Goal: Use online tool/utility: Use online tool/utility

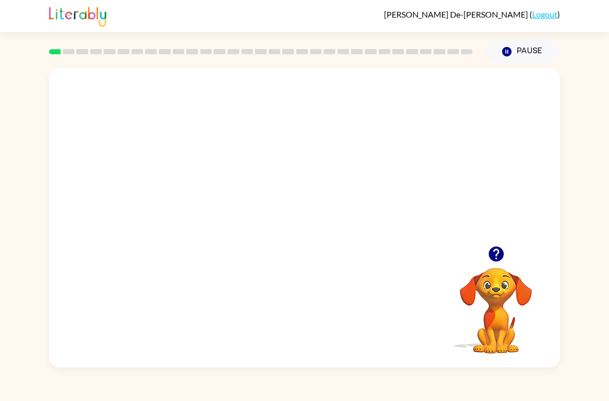
click at [497, 255] on icon "button" at bounding box center [496, 254] width 18 height 18
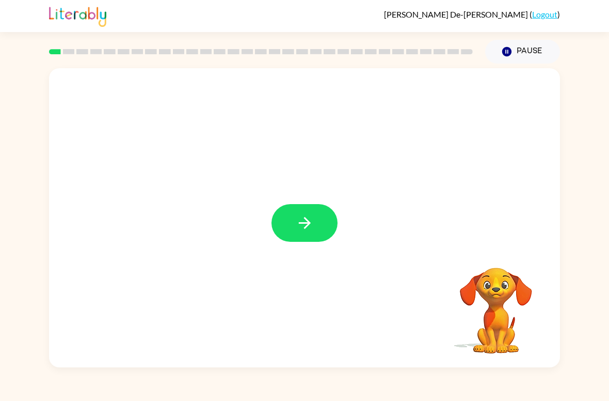
click at [307, 208] on button "button" at bounding box center [305, 223] width 66 height 38
click at [311, 239] on div at bounding box center [304, 157] width 511 height 178
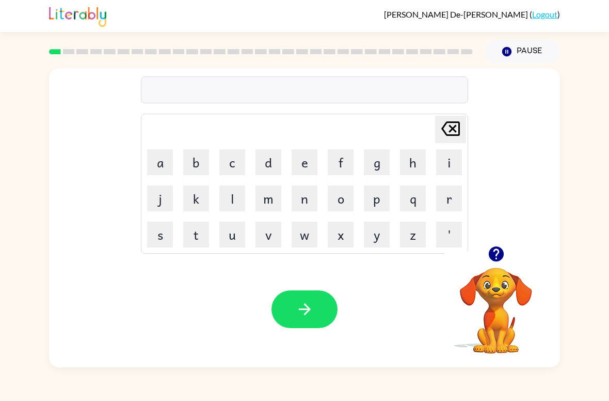
click at [195, 155] on button "b" at bounding box center [196, 162] width 26 height 26
click at [336, 210] on button "o" at bounding box center [341, 198] width 26 height 26
click at [446, 199] on button "r" at bounding box center [449, 198] width 26 height 26
click at [260, 156] on button "d" at bounding box center [269, 162] width 26 height 26
click at [298, 156] on button "e" at bounding box center [305, 162] width 26 height 26
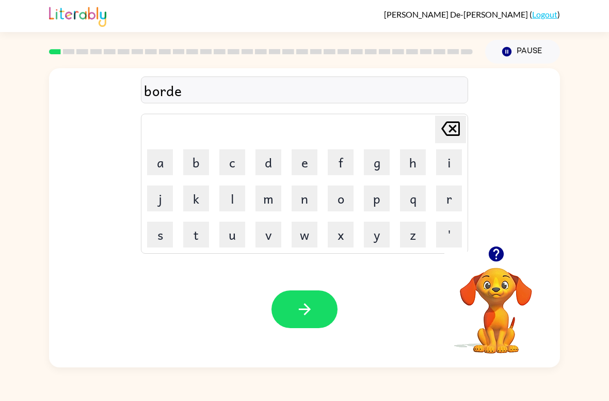
click at [433, 196] on td "r" at bounding box center [449, 198] width 35 height 35
click at [448, 199] on button "r" at bounding box center [449, 198] width 26 height 26
click at [320, 321] on button "button" at bounding box center [305, 309] width 66 height 38
click at [487, 253] on icon "button" at bounding box center [496, 254] width 18 height 18
click at [444, 196] on button "r" at bounding box center [449, 198] width 26 height 26
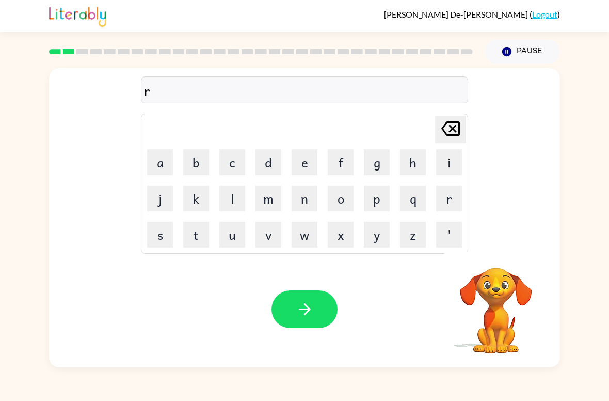
click at [337, 198] on button "o" at bounding box center [341, 198] width 26 height 26
click at [220, 240] on button "u" at bounding box center [232, 234] width 26 height 26
click at [308, 200] on button "n" at bounding box center [305, 198] width 26 height 26
click at [273, 166] on button "d" at bounding box center [269, 162] width 26 height 26
click at [318, 305] on button "button" at bounding box center [305, 309] width 66 height 38
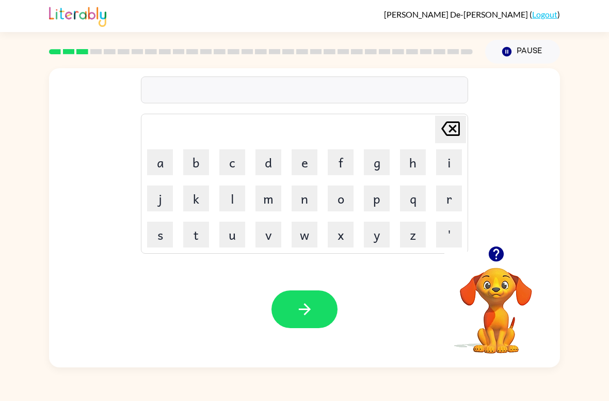
click at [278, 202] on button "m" at bounding box center [269, 198] width 26 height 26
click at [162, 164] on button "a" at bounding box center [160, 162] width 26 height 26
click at [238, 152] on button "c" at bounding box center [232, 162] width 26 height 26
click at [416, 163] on button "h" at bounding box center [413, 162] width 26 height 26
click at [450, 166] on button "i" at bounding box center [449, 162] width 26 height 26
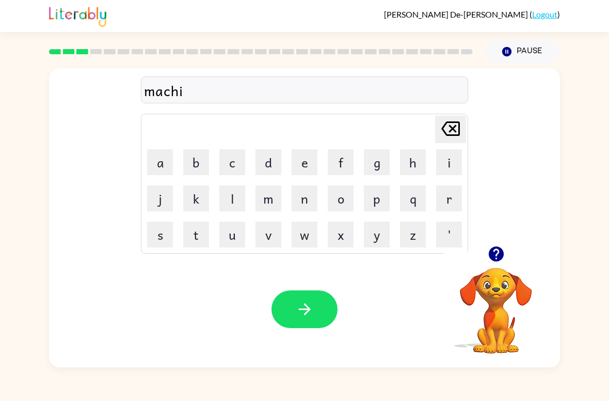
click at [304, 207] on button "n" at bounding box center [305, 198] width 26 height 26
click at [323, 305] on button "button" at bounding box center [305, 309] width 66 height 38
click at [203, 244] on button "t" at bounding box center [196, 234] width 26 height 26
click at [432, 193] on td "r" at bounding box center [449, 198] width 35 height 35
click at [448, 202] on button "r" at bounding box center [449, 198] width 26 height 26
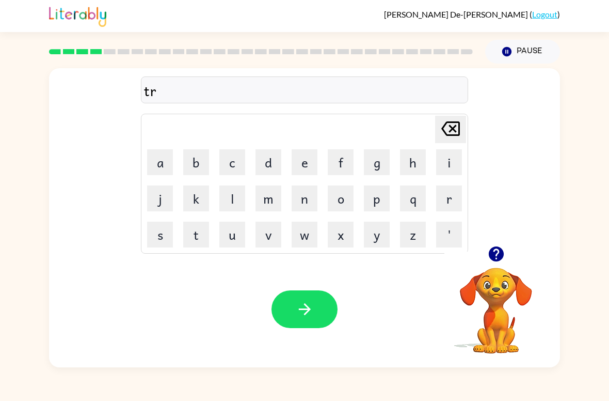
click at [168, 163] on button "a" at bounding box center [160, 162] width 26 height 26
click at [269, 164] on button "d" at bounding box center [269, 162] width 26 height 26
click at [305, 164] on button "e" at bounding box center [305, 162] width 26 height 26
click at [327, 313] on button "button" at bounding box center [305, 309] width 66 height 38
click at [495, 267] on button "button" at bounding box center [496, 254] width 26 height 26
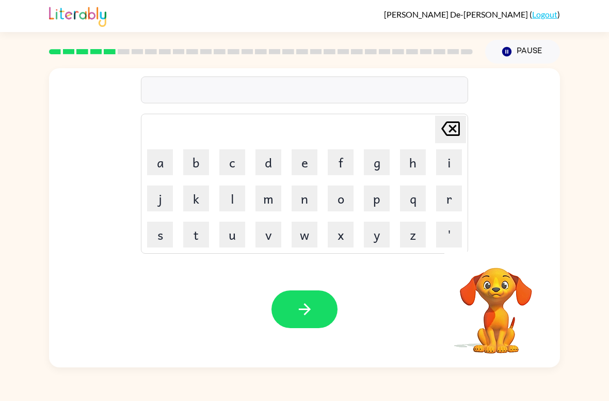
click at [269, 173] on button "d" at bounding box center [269, 162] width 26 height 26
click at [302, 159] on button "e" at bounding box center [305, 162] width 26 height 26
click at [372, 199] on button "p" at bounding box center [377, 198] width 26 height 26
click at [302, 166] on button "e" at bounding box center [305, 162] width 26 height 26
click at [299, 198] on button "n" at bounding box center [305, 198] width 26 height 26
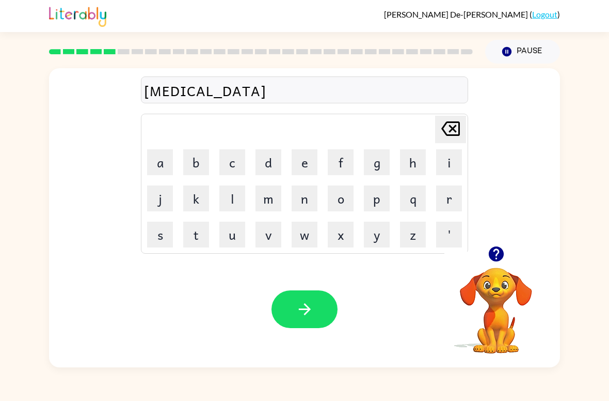
click at [171, 228] on button "s" at bounding box center [160, 234] width 26 height 26
click at [443, 159] on button "i" at bounding box center [449, 162] width 26 height 26
click at [201, 158] on button "b" at bounding box center [196, 162] width 26 height 26
click at [307, 167] on button "e" at bounding box center [305, 162] width 26 height 26
click at [315, 301] on button "button" at bounding box center [305, 309] width 66 height 38
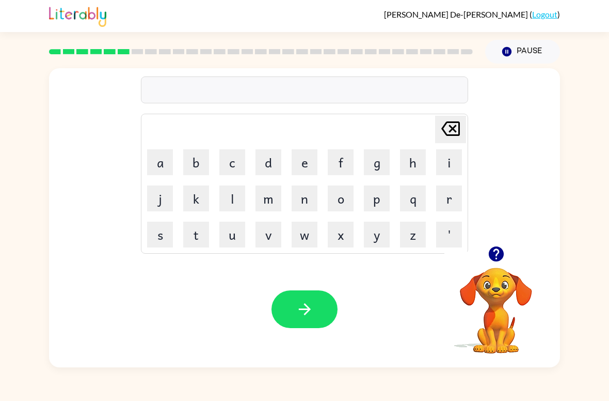
click at [490, 264] on button "button" at bounding box center [496, 254] width 26 height 26
click at [276, 235] on button "v" at bounding box center [269, 234] width 26 height 26
click at [156, 166] on button "a" at bounding box center [160, 162] width 26 height 26
click at [242, 160] on button "c" at bounding box center [232, 162] width 26 height 26
click at [162, 164] on button "a" at bounding box center [160, 162] width 26 height 26
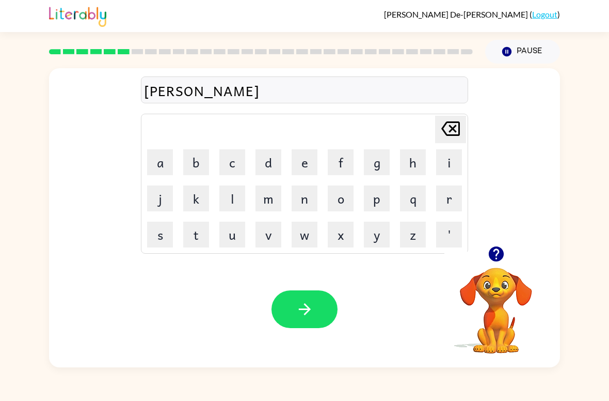
click at [196, 240] on button "t" at bounding box center [196, 234] width 26 height 26
click at [443, 161] on button "i" at bounding box center [449, 162] width 26 height 26
click at [342, 197] on button "o" at bounding box center [341, 198] width 26 height 26
click at [305, 205] on button "n" at bounding box center [305, 198] width 26 height 26
click at [322, 313] on button "button" at bounding box center [305, 309] width 66 height 38
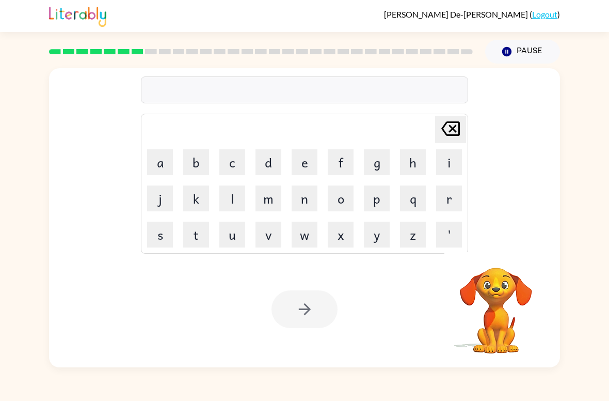
click at [513, 261] on video "Your browser must support playing .mp4 files to use Literably. Please try using…" at bounding box center [495, 302] width 103 height 103
click at [375, 195] on button "p" at bounding box center [377, 198] width 26 height 26
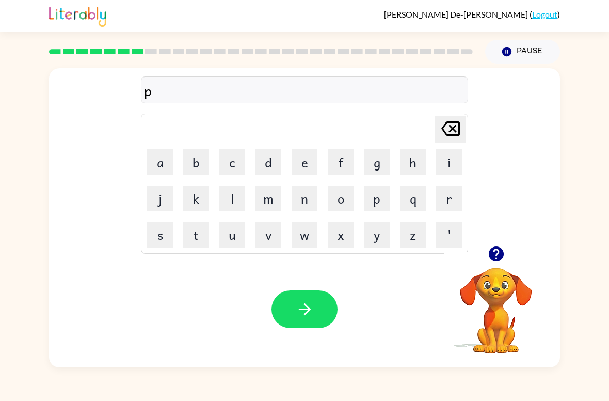
click at [229, 238] on button "u" at bounding box center [232, 234] width 26 height 26
click at [273, 157] on button "d" at bounding box center [269, 162] width 26 height 26
click at [273, 156] on button "d" at bounding box center [269, 162] width 26 height 26
click at [228, 202] on button "l" at bounding box center [232, 198] width 26 height 26
click at [301, 156] on button "e" at bounding box center [305, 162] width 26 height 26
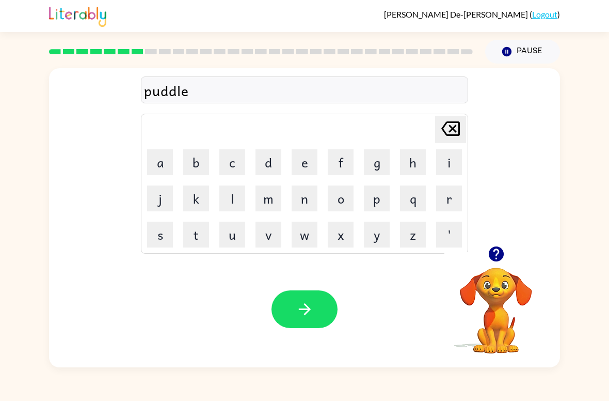
click at [298, 297] on button "button" at bounding box center [305, 309] width 66 height 38
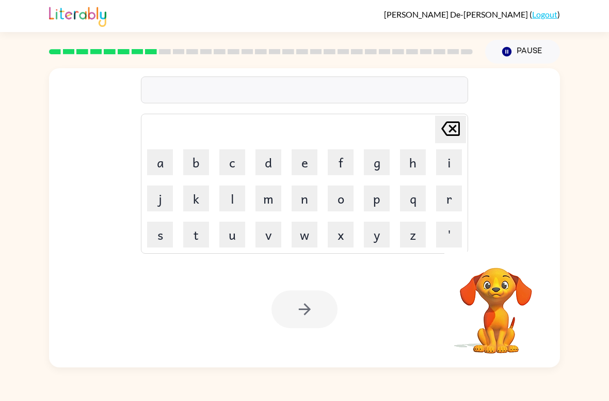
click at [270, 192] on button "m" at bounding box center [269, 198] width 26 height 26
click at [443, 165] on button "i" at bounding box center [449, 162] width 26 height 26
click at [441, 198] on button "r" at bounding box center [449, 198] width 26 height 26
click at [165, 163] on button "a" at bounding box center [160, 162] width 26 height 26
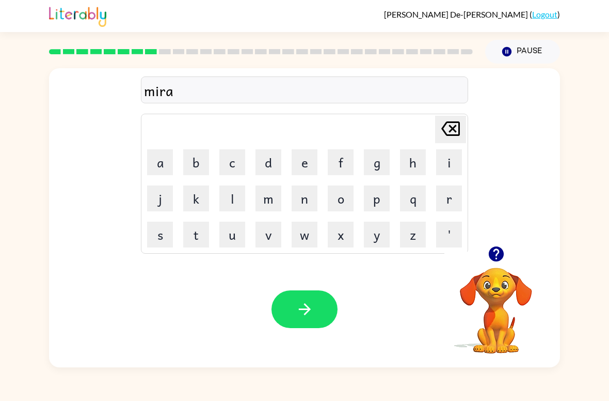
click at [231, 152] on button "c" at bounding box center [232, 162] width 26 height 26
click at [333, 198] on button "o" at bounding box center [341, 198] width 26 height 26
click at [165, 157] on button "a" at bounding box center [160, 162] width 26 height 26
click at [232, 198] on button "l" at bounding box center [232, 198] width 26 height 26
click at [319, 309] on button "button" at bounding box center [305, 309] width 66 height 38
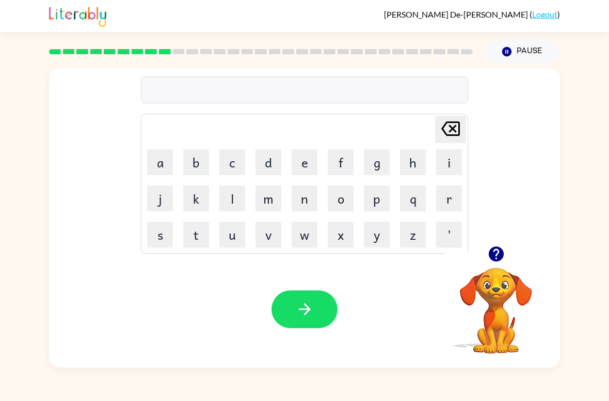
click at [274, 199] on button "m" at bounding box center [269, 198] width 26 height 26
click at [443, 161] on button "i" at bounding box center [449, 162] width 26 height 26
click at [309, 200] on button "n" at bounding box center [305, 198] width 26 height 26
click at [266, 203] on button "m" at bounding box center [269, 198] width 26 height 26
click at [339, 202] on button "o" at bounding box center [341, 198] width 26 height 26
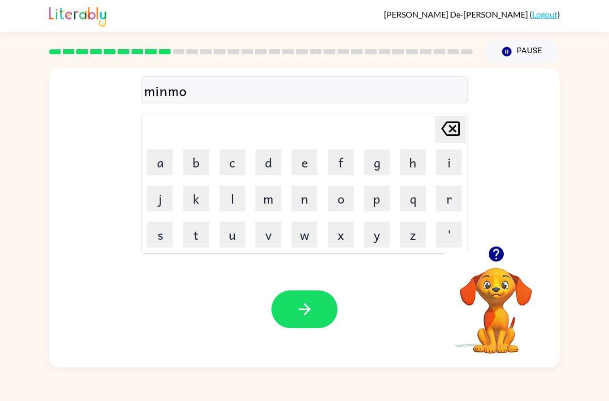
click at [450, 201] on button "r" at bounding box center [449, 198] width 26 height 26
click at [498, 253] on icon "button" at bounding box center [496, 254] width 18 height 18
click at [303, 204] on button "n" at bounding box center [305, 198] width 26 height 26
click at [301, 202] on button "n" at bounding box center [305, 198] width 26 height 26
click at [367, 174] on button "g" at bounding box center [377, 162] width 26 height 26
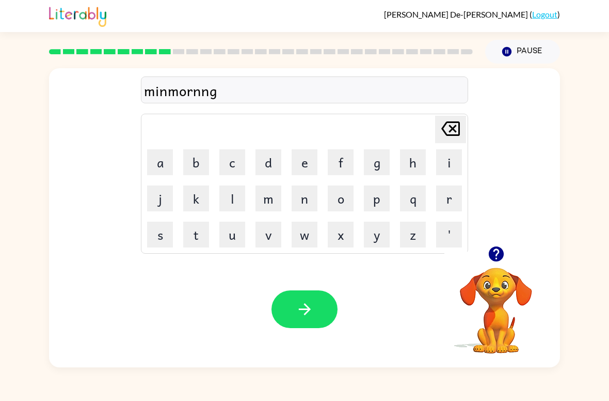
click at [314, 299] on button "button" at bounding box center [305, 309] width 66 height 38
click at [507, 252] on button "button" at bounding box center [496, 254] width 26 height 26
click at [280, 162] on button "d" at bounding box center [269, 162] width 26 height 26
click at [448, 161] on button "i" at bounding box center [449, 162] width 26 height 26
click at [172, 227] on button "s" at bounding box center [160, 234] width 26 height 26
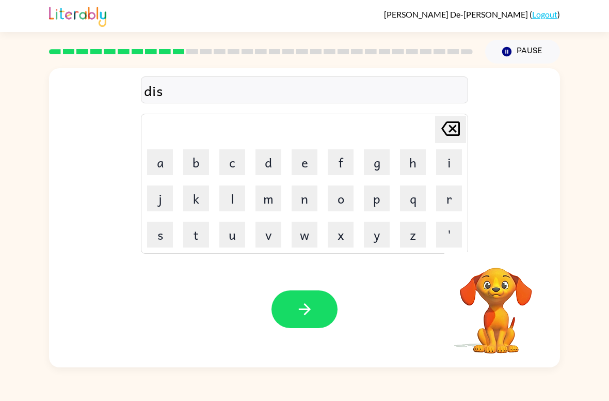
click at [202, 245] on button "t" at bounding box center [196, 234] width 26 height 26
click at [457, 203] on button "r" at bounding box center [449, 198] width 26 height 26
click at [338, 204] on button "o" at bounding box center [341, 198] width 26 height 26
click at [228, 232] on button "u" at bounding box center [232, 234] width 26 height 26
click at [167, 234] on button "s" at bounding box center [160, 234] width 26 height 26
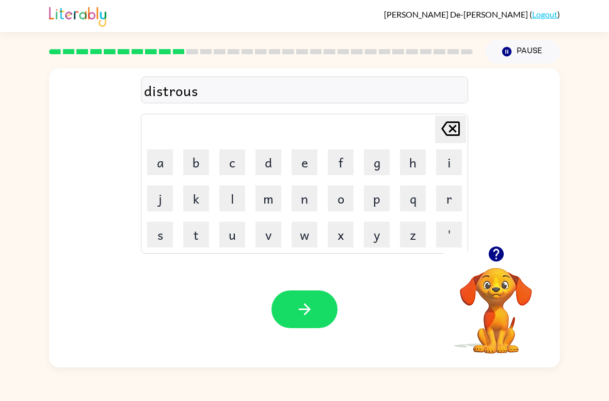
click at [204, 240] on button "t" at bounding box center [196, 234] width 26 height 26
click at [313, 314] on icon "button" at bounding box center [305, 309] width 18 height 18
click at [500, 254] on icon "button" at bounding box center [495, 253] width 15 height 15
click at [447, 198] on button "r" at bounding box center [449, 198] width 26 height 26
click at [336, 198] on button "o" at bounding box center [341, 198] width 26 height 26
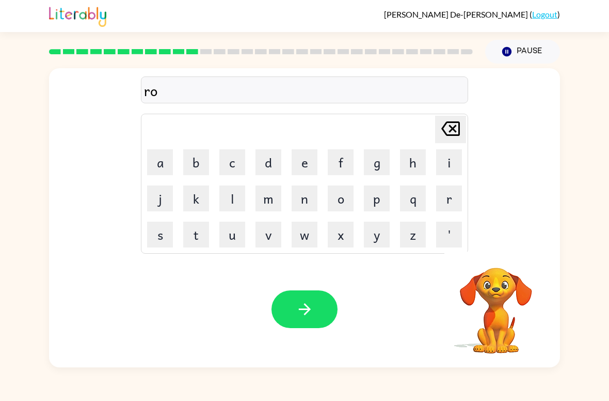
click at [164, 158] on button "a" at bounding box center [160, 162] width 26 height 26
click at [262, 150] on button "d" at bounding box center [269, 162] width 26 height 26
click at [316, 307] on button "button" at bounding box center [305, 309] width 66 height 38
click at [494, 258] on icon "button" at bounding box center [495, 253] width 15 height 15
click at [496, 263] on button "button" at bounding box center [496, 254] width 26 height 26
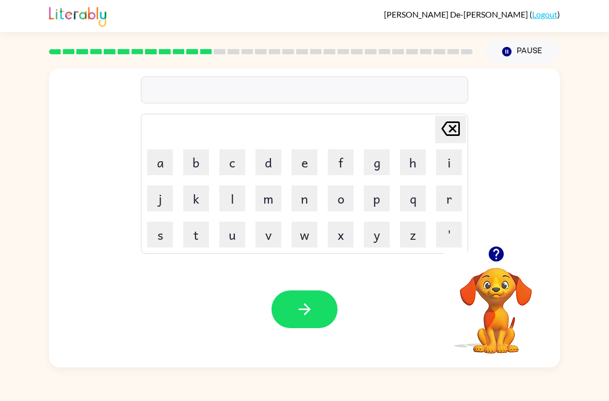
click at [230, 241] on button "u" at bounding box center [232, 234] width 26 height 26
click at [389, 195] on button "p" at bounding box center [377, 198] width 26 height 26
click at [384, 162] on button "g" at bounding box center [377, 162] width 26 height 26
click at [458, 202] on button "r" at bounding box center [449, 198] width 26 height 26
click at [171, 163] on button "a" at bounding box center [160, 162] width 26 height 26
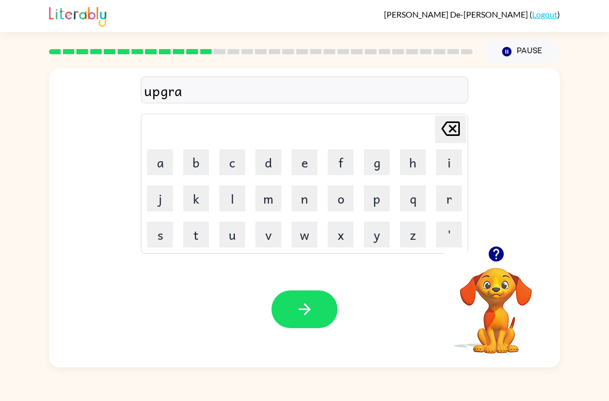
click at [274, 167] on button "d" at bounding box center [269, 162] width 26 height 26
click at [298, 164] on button "e" at bounding box center [305, 162] width 26 height 26
click at [324, 307] on button "button" at bounding box center [305, 309] width 66 height 38
click at [499, 247] on icon "button" at bounding box center [496, 254] width 18 height 18
click at [271, 203] on button "m" at bounding box center [269, 198] width 26 height 26
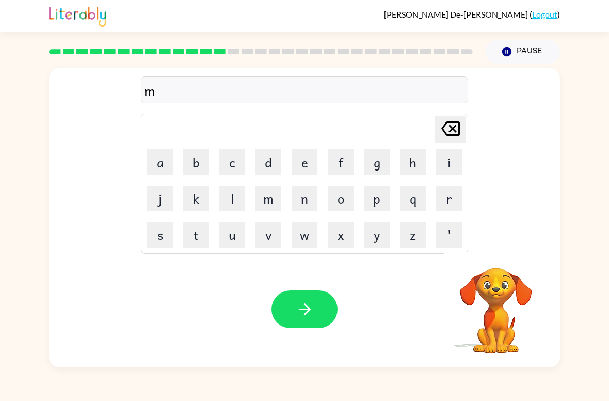
click at [158, 155] on button "a" at bounding box center [160, 162] width 26 height 26
click at [263, 167] on button "d" at bounding box center [269, 162] width 26 height 26
click at [308, 205] on button "n" at bounding box center [305, 198] width 26 height 26
click at [300, 166] on button "e" at bounding box center [305, 162] width 26 height 26
click at [149, 229] on button "s" at bounding box center [160, 234] width 26 height 26
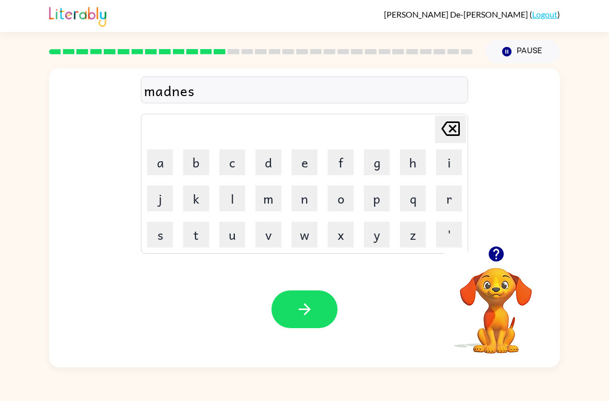
click at [149, 229] on button "s" at bounding box center [160, 234] width 26 height 26
click at [327, 319] on button "button" at bounding box center [305, 309] width 66 height 38
click at [326, 318] on div at bounding box center [305, 309] width 66 height 38
click at [502, 258] on icon "button" at bounding box center [495, 253] width 15 height 15
click at [195, 160] on button "b" at bounding box center [196, 162] width 26 height 26
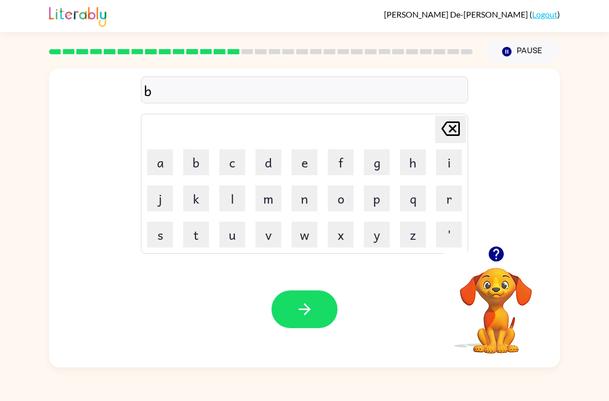
click at [233, 241] on button "u" at bounding box center [232, 234] width 26 height 26
click at [442, 208] on button "r" at bounding box center [449, 198] width 26 height 26
click at [302, 204] on button "n" at bounding box center [305, 198] width 26 height 26
click at [302, 168] on button "e" at bounding box center [305, 162] width 26 height 26
click at [172, 240] on button "s" at bounding box center [160, 234] width 26 height 26
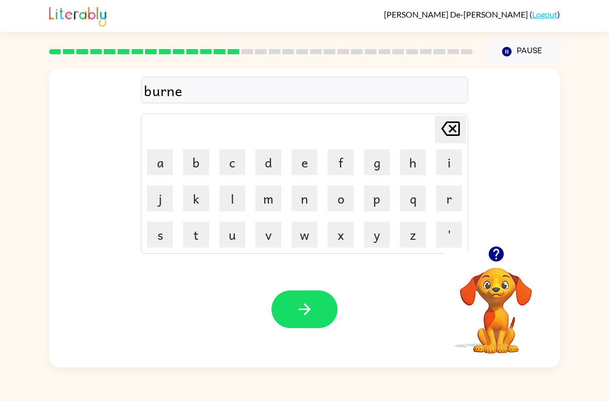
click at [172, 240] on button "s" at bounding box center [160, 234] width 26 height 26
click at [304, 309] on icon "button" at bounding box center [304, 309] width 12 height 12
click at [489, 268] on video "Your browser must support playing .mp4 files to use Literably. Please try using…" at bounding box center [495, 302] width 103 height 103
click at [500, 251] on icon "button" at bounding box center [495, 253] width 15 height 15
click at [162, 234] on button "s" at bounding box center [160, 234] width 26 height 26
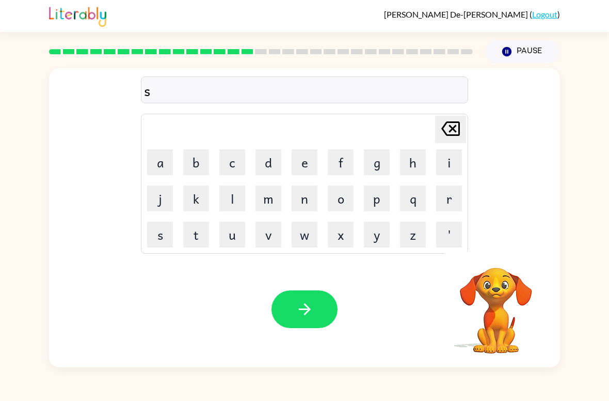
click at [310, 242] on button "w" at bounding box center [305, 234] width 26 height 26
click at [341, 202] on button "o" at bounding box center [341, 198] width 26 height 26
click at [449, 200] on button "r" at bounding box center [449, 198] width 26 height 26
click at [269, 204] on button "m" at bounding box center [269, 198] width 26 height 26
click at [304, 310] on icon "button" at bounding box center [304, 309] width 12 height 12
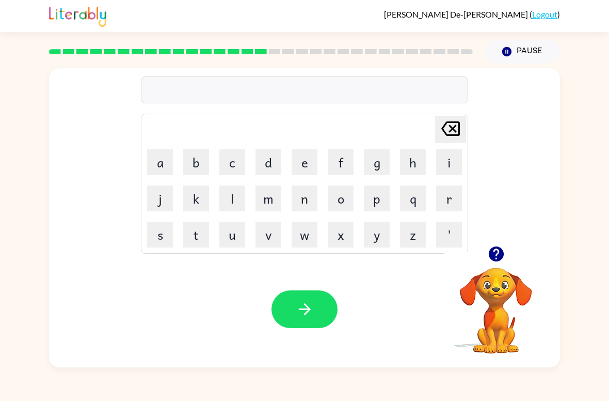
click at [450, 203] on button "r" at bounding box center [449, 198] width 26 height 26
click at [160, 172] on button "a" at bounding box center [160, 162] width 26 height 26
click at [262, 199] on button "m" at bounding box center [269, 198] width 26 height 26
click at [308, 311] on icon "button" at bounding box center [304, 309] width 12 height 12
click at [497, 251] on icon "button" at bounding box center [496, 254] width 18 height 18
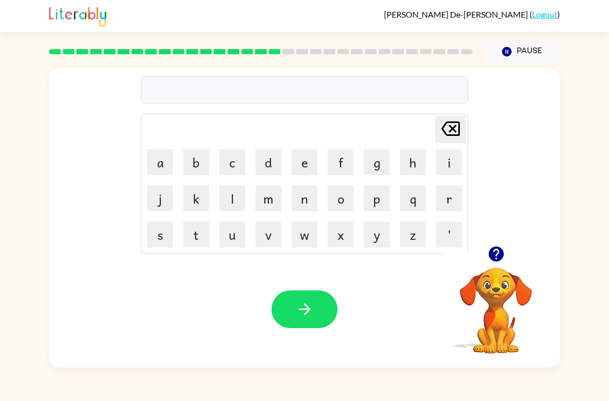
click at [195, 166] on button "b" at bounding box center [196, 162] width 26 height 26
click at [455, 207] on button "r" at bounding box center [449, 198] width 26 height 26
click at [451, 168] on button "i" at bounding box center [449, 162] width 26 height 26
click at [270, 196] on button "m" at bounding box center [269, 198] width 26 height 26
click at [269, 195] on button "m" at bounding box center [269, 198] width 26 height 26
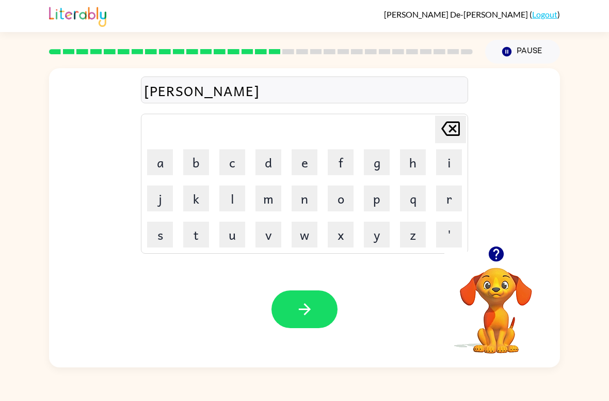
click at [445, 166] on button "i" at bounding box center [449, 162] width 26 height 26
click at [308, 197] on button "n" at bounding box center [305, 198] width 26 height 26
click at [378, 162] on button "g" at bounding box center [377, 162] width 26 height 26
click at [311, 311] on icon "button" at bounding box center [305, 309] width 18 height 18
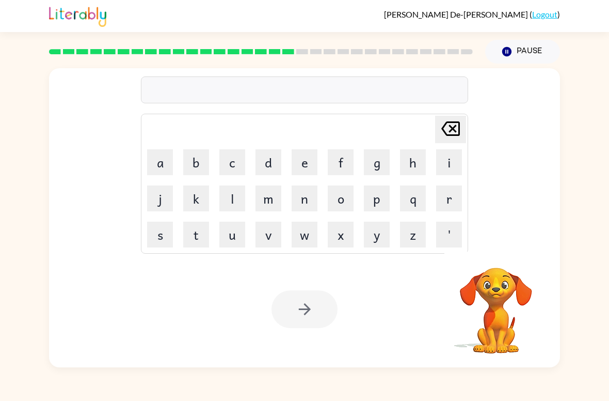
click at [512, 257] on video "Your browser must support playing .mp4 files to use Literably. Please try using…" at bounding box center [495, 302] width 103 height 103
click at [514, 200] on div "[PERSON_NAME] last character input a b c d e f g h i j k l m n o p q r s t u v …" at bounding box center [304, 157] width 511 height 178
click at [449, 201] on button "r" at bounding box center [449, 198] width 26 height 26
click at [303, 159] on button "e" at bounding box center [305, 162] width 26 height 26
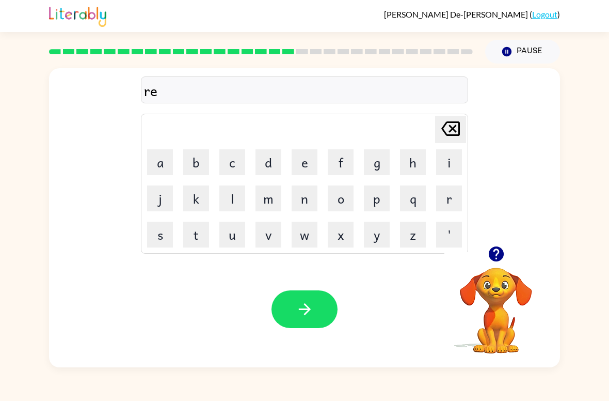
click at [160, 163] on button "a" at bounding box center [160, 162] width 26 height 26
click at [159, 234] on button "s" at bounding box center [160, 234] width 26 height 26
click at [195, 235] on button "t" at bounding box center [196, 234] width 26 height 26
click at [440, 173] on button "i" at bounding box center [449, 162] width 26 height 26
click at [297, 174] on button "e" at bounding box center [305, 162] width 26 height 26
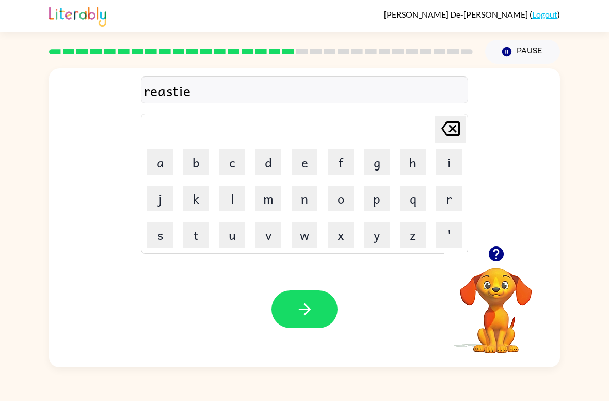
click at [164, 231] on button "s" at bounding box center [160, 234] width 26 height 26
click at [327, 325] on button "button" at bounding box center [305, 309] width 66 height 38
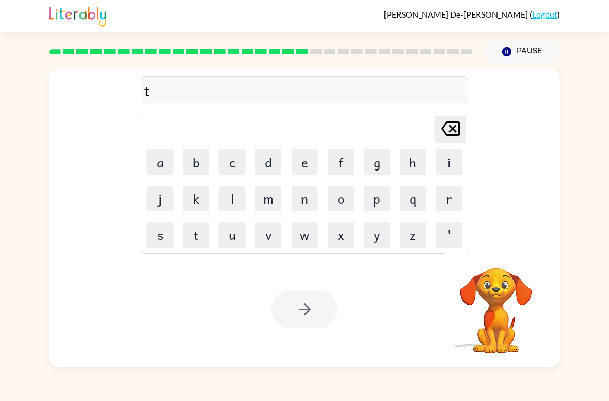
click at [319, 296] on div at bounding box center [305, 309] width 66 height 38
click at [447, 123] on icon at bounding box center [450, 128] width 19 height 14
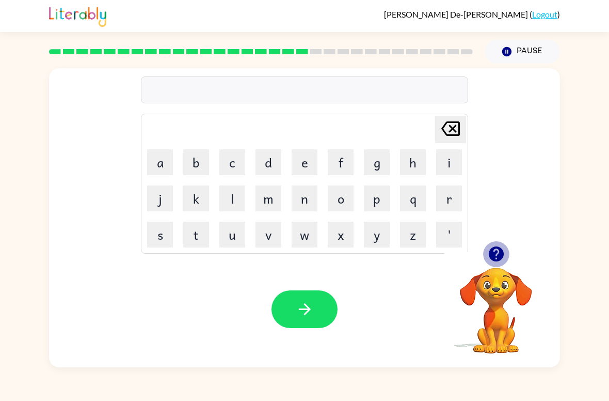
click at [505, 263] on button "button" at bounding box center [496, 254] width 26 height 26
click at [155, 160] on button "a" at bounding box center [160, 162] width 26 height 26
click at [454, 189] on button "r" at bounding box center [449, 198] width 26 height 26
click at [411, 155] on button "h" at bounding box center [413, 162] width 26 height 26
click at [311, 235] on button "w" at bounding box center [305, 234] width 26 height 26
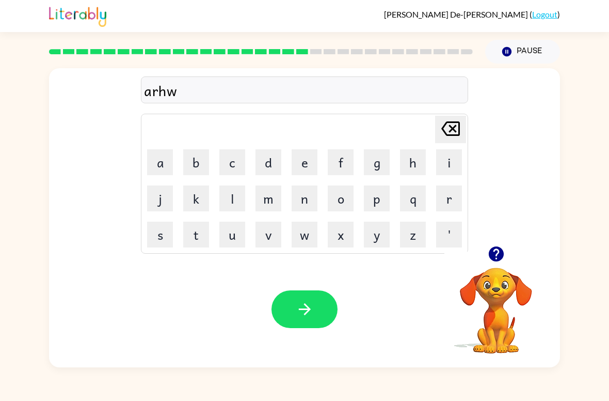
click at [163, 165] on button "a" at bounding box center [160, 162] width 26 height 26
click at [375, 237] on button "y" at bounding box center [377, 234] width 26 height 26
click at [312, 308] on icon "button" at bounding box center [305, 309] width 18 height 18
click at [504, 254] on icon "button" at bounding box center [496, 254] width 18 height 18
click at [338, 162] on button "f" at bounding box center [341, 162] width 26 height 26
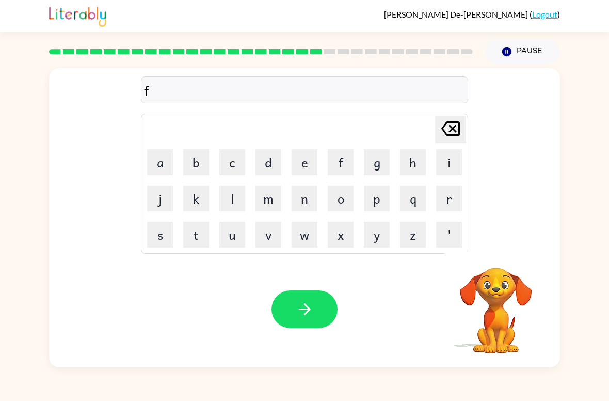
click at [353, 203] on button "o" at bounding box center [341, 198] width 26 height 26
click at [220, 197] on button "l" at bounding box center [232, 198] width 26 height 26
click at [493, 263] on icon "button" at bounding box center [496, 254] width 18 height 18
click at [308, 247] on button "w" at bounding box center [305, 234] width 26 height 26
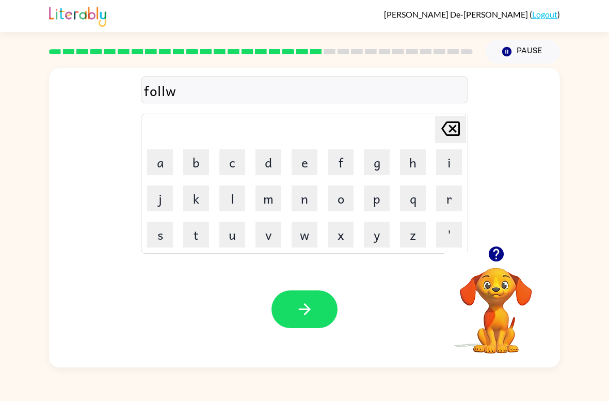
click at [328, 302] on button "button" at bounding box center [305, 309] width 66 height 38
click at [500, 249] on icon "button" at bounding box center [495, 253] width 15 height 15
click at [163, 228] on button "s" at bounding box center [160, 234] width 26 height 26
click at [310, 169] on button "e" at bounding box center [305, 162] width 26 height 26
click at [193, 240] on button "t" at bounding box center [196, 234] width 26 height 26
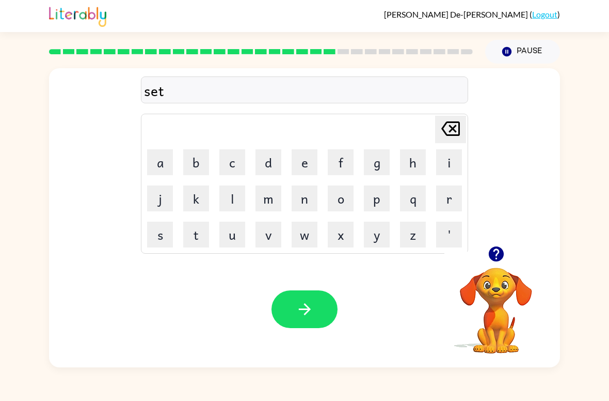
click at [298, 157] on button "e" at bounding box center [305, 162] width 26 height 26
click at [371, 205] on button "p" at bounding box center [377, 198] width 26 height 26
click at [313, 163] on button "e" at bounding box center [305, 162] width 26 height 26
click at [322, 308] on button "button" at bounding box center [305, 309] width 66 height 38
click at [154, 237] on button "s" at bounding box center [160, 234] width 26 height 26
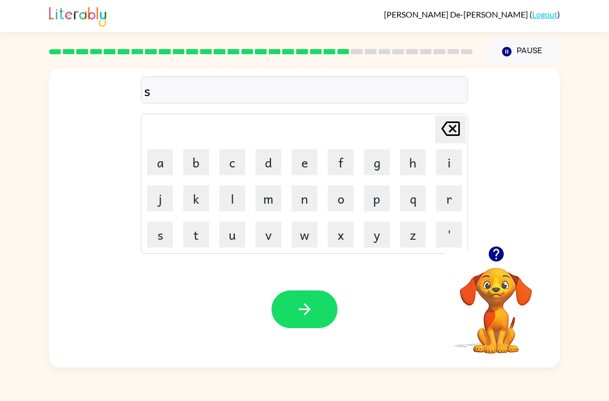
click at [237, 234] on button "u" at bounding box center [232, 234] width 26 height 26
click at [150, 234] on button "s" at bounding box center [160, 234] width 26 height 26
click at [205, 234] on button "t" at bounding box center [196, 234] width 26 height 26
click at [168, 162] on button "a" at bounding box center [160, 162] width 26 height 26
click at [442, 162] on button "i" at bounding box center [449, 162] width 26 height 26
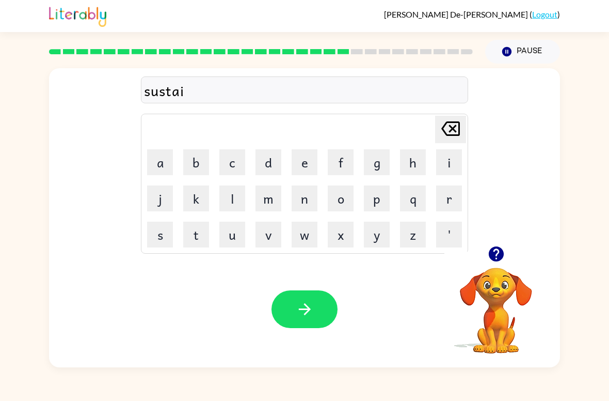
click at [311, 203] on button "n" at bounding box center [305, 198] width 26 height 26
click at [303, 304] on icon "button" at bounding box center [305, 309] width 18 height 18
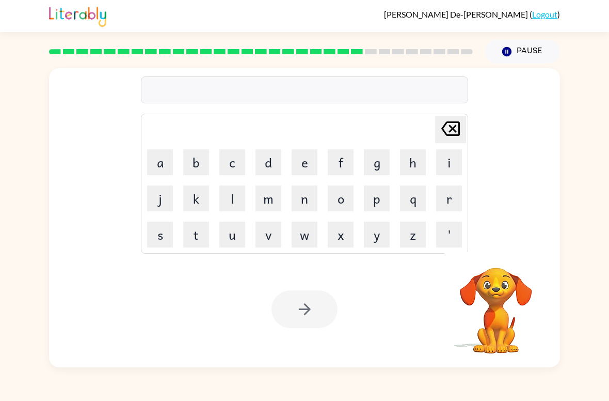
click at [344, 161] on button "f" at bounding box center [341, 162] width 26 height 26
click at [339, 200] on button "o" at bounding box center [341, 198] width 26 height 26
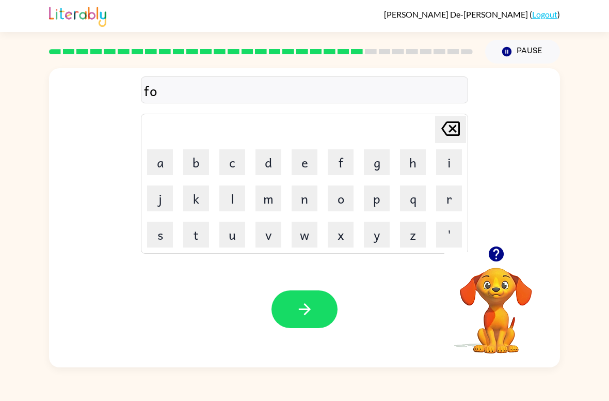
click at [297, 235] on button "w" at bounding box center [305, 234] width 26 height 26
click at [162, 157] on button "a" at bounding box center [160, 162] width 26 height 26
click at [443, 206] on button "r" at bounding box center [449, 198] width 26 height 26
click at [268, 157] on button "d" at bounding box center [269, 162] width 26 height 26
click at [322, 312] on button "button" at bounding box center [305, 309] width 66 height 38
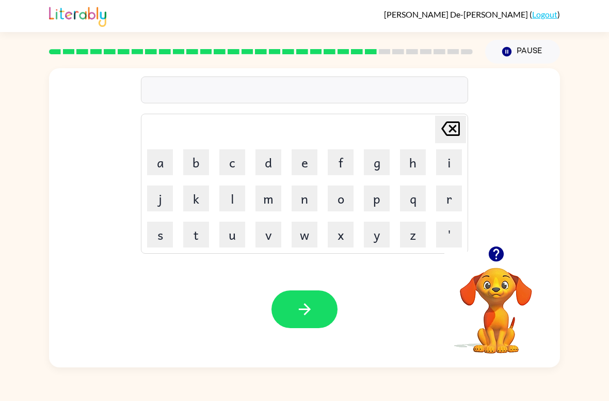
click at [490, 250] on icon "button" at bounding box center [496, 254] width 18 height 18
click at [296, 161] on button "e" at bounding box center [305, 162] width 26 height 26
click at [453, 131] on icon at bounding box center [450, 128] width 19 height 14
click at [449, 200] on button "r" at bounding box center [449, 198] width 26 height 26
click at [308, 164] on button "e" at bounding box center [305, 162] width 26 height 26
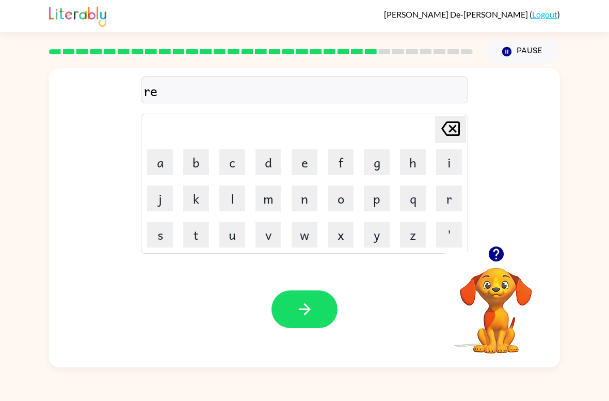
click at [233, 198] on button "l" at bounding box center [232, 198] width 26 height 26
click at [161, 155] on button "a" at bounding box center [160, 162] width 26 height 26
click at [272, 162] on button "d" at bounding box center [269, 162] width 26 height 26
click at [303, 168] on button "e" at bounding box center [305, 162] width 26 height 26
click at [265, 158] on button "d" at bounding box center [269, 162] width 26 height 26
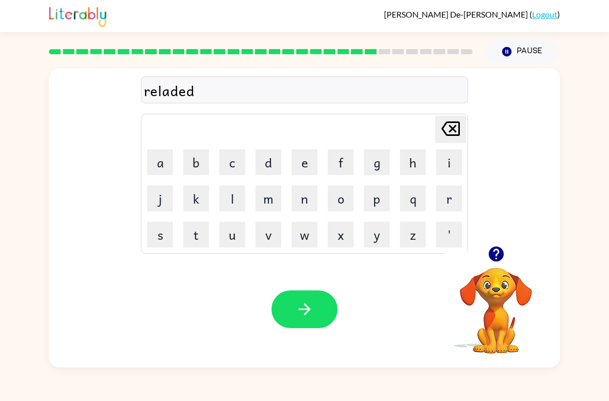
click at [317, 303] on button "button" at bounding box center [305, 309] width 66 height 38
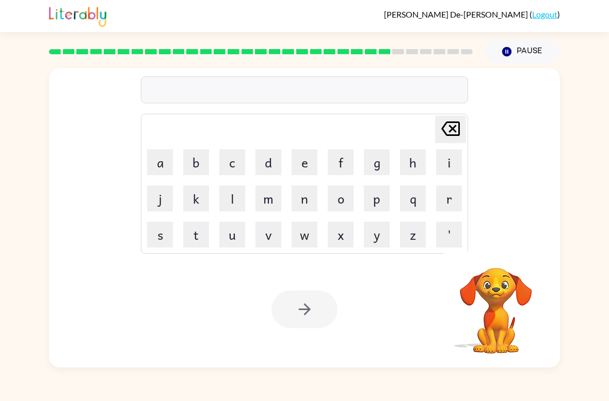
click at [384, 168] on button "g" at bounding box center [377, 162] width 26 height 26
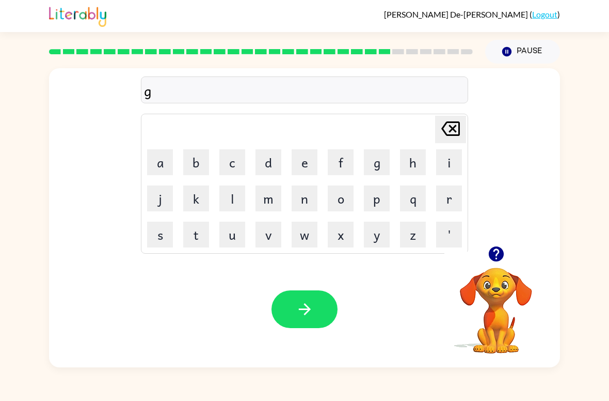
click at [340, 207] on button "o" at bounding box center [341, 198] width 26 height 26
click at [198, 157] on button "b" at bounding box center [196, 162] width 26 height 26
click at [239, 193] on button "l" at bounding box center [232, 198] width 26 height 26
click at [443, 162] on button "i" at bounding box center [449, 162] width 26 height 26
click at [311, 194] on button "n" at bounding box center [305, 198] width 26 height 26
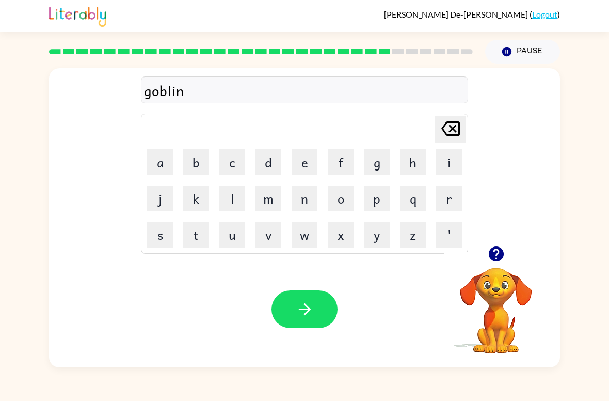
click at [375, 161] on button "g" at bounding box center [377, 162] width 26 height 26
click at [320, 300] on button "button" at bounding box center [305, 309] width 66 height 38
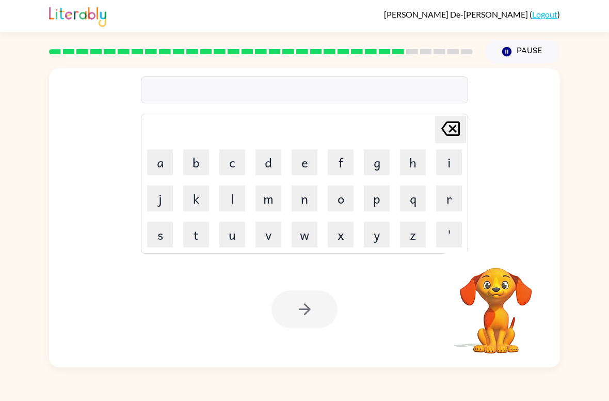
click at [237, 196] on button "l" at bounding box center [232, 198] width 26 height 26
click at [233, 232] on button "u" at bounding box center [232, 234] width 26 height 26
click at [274, 201] on button "m" at bounding box center [269, 198] width 26 height 26
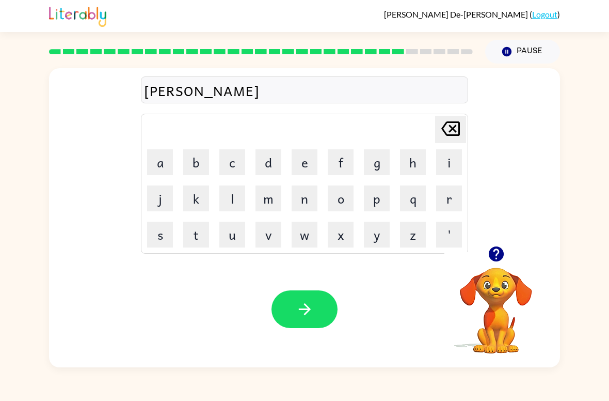
click at [200, 166] on button "b" at bounding box center [196, 162] width 26 height 26
click at [305, 168] on button "e" at bounding box center [305, 162] width 26 height 26
click at [506, 252] on button "button" at bounding box center [496, 254] width 26 height 26
click at [494, 262] on icon "button" at bounding box center [496, 254] width 18 height 18
click at [450, 192] on button "r" at bounding box center [449, 198] width 26 height 26
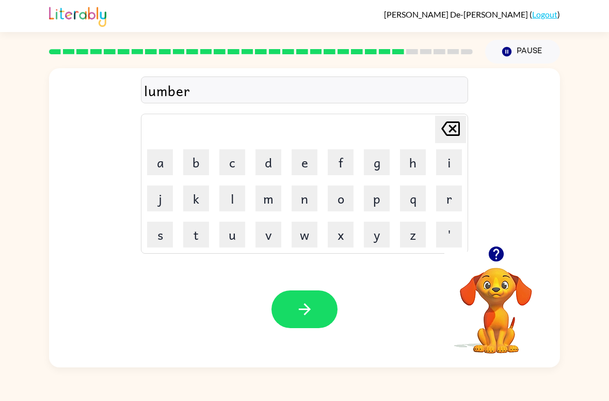
click at [371, 240] on button "y" at bounding box center [377, 234] width 26 height 26
click at [156, 169] on button "a" at bounding box center [160, 162] width 26 height 26
click at [186, 247] on button "t" at bounding box center [196, 234] width 26 height 26
click at [315, 294] on button "button" at bounding box center [305, 309] width 66 height 38
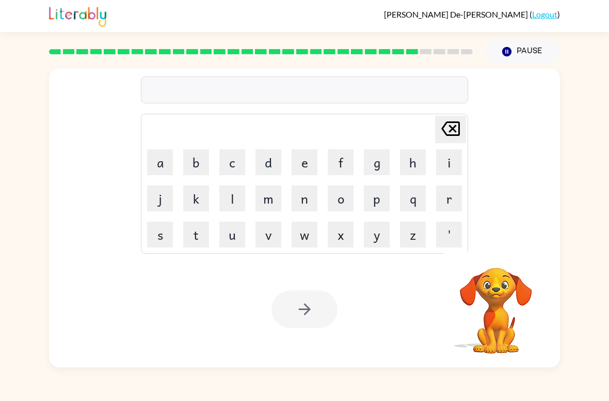
click at [444, 101] on div at bounding box center [304, 89] width 327 height 27
click at [444, 100] on div at bounding box center [304, 89] width 327 height 27
click at [438, 98] on div at bounding box center [304, 89] width 327 height 27
click at [438, 97] on div at bounding box center [304, 89] width 327 height 27
click at [374, 196] on button "p" at bounding box center [377, 198] width 26 height 26
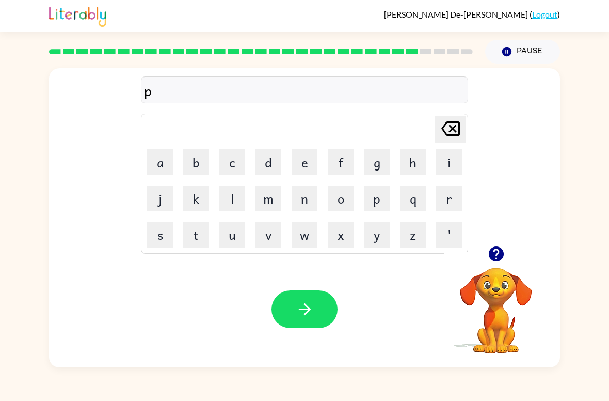
click at [306, 159] on button "e" at bounding box center [305, 162] width 26 height 26
click at [160, 162] on button "a" at bounding box center [160, 162] width 26 height 26
click at [440, 203] on button "r" at bounding box center [449, 198] width 26 height 26
click at [161, 228] on button "s" at bounding box center [160, 234] width 26 height 26
click at [296, 301] on icon "button" at bounding box center [305, 309] width 18 height 18
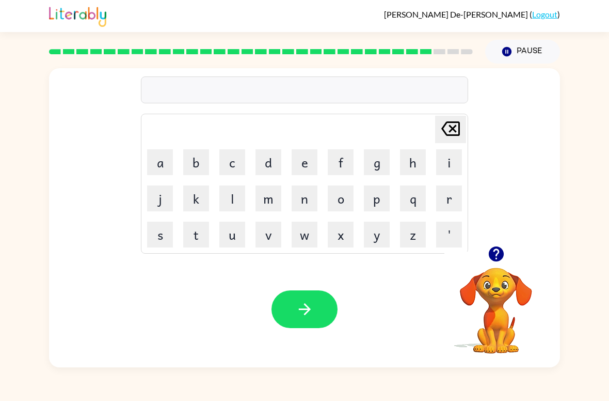
click at [201, 237] on button "t" at bounding box center [196, 234] width 26 height 26
click at [409, 168] on button "h" at bounding box center [413, 162] width 26 height 26
click at [447, 167] on button "i" at bounding box center [449, 162] width 26 height 26
click at [306, 197] on button "n" at bounding box center [305, 198] width 26 height 26
click at [322, 301] on button "button" at bounding box center [305, 309] width 66 height 38
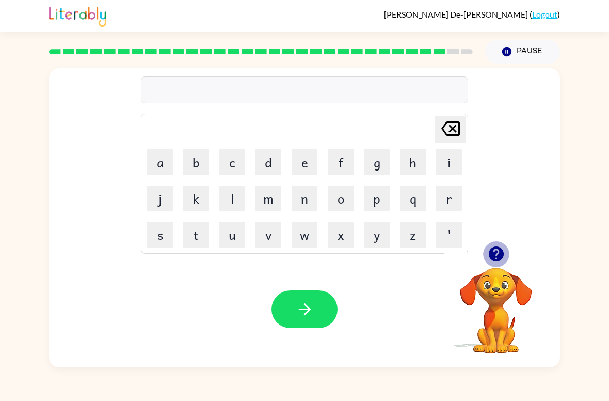
click at [501, 259] on icon "button" at bounding box center [495, 253] width 15 height 15
click at [161, 242] on button "s" at bounding box center [160, 234] width 26 height 26
click at [231, 236] on button "u" at bounding box center [232, 234] width 26 height 26
click at [192, 165] on button "b" at bounding box center [196, 162] width 26 height 26
click at [192, 164] on button "b" at bounding box center [196, 162] width 26 height 26
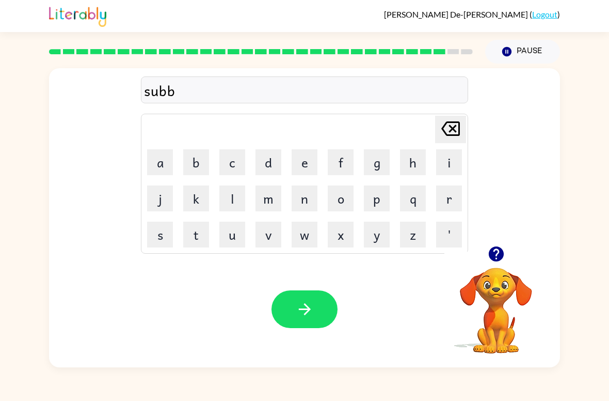
click at [317, 168] on button "e" at bounding box center [305, 162] width 26 height 26
click at [504, 252] on icon "button" at bounding box center [496, 254] width 18 height 18
click at [451, 203] on button "r" at bounding box center [449, 198] width 26 height 26
click at [302, 241] on button "w" at bounding box center [305, 234] width 26 height 26
click at [302, 167] on button "e" at bounding box center [305, 162] width 26 height 26
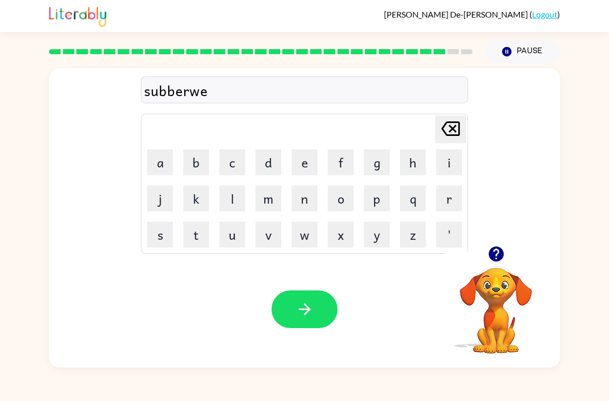
click at [448, 202] on button "r" at bounding box center [449, 198] width 26 height 26
click at [313, 166] on button "e" at bounding box center [305, 162] width 26 height 26
click at [308, 298] on button "button" at bounding box center [305, 309] width 66 height 38
click at [496, 256] on icon "button" at bounding box center [496, 254] width 18 height 18
click at [231, 241] on button "u" at bounding box center [232, 234] width 26 height 26
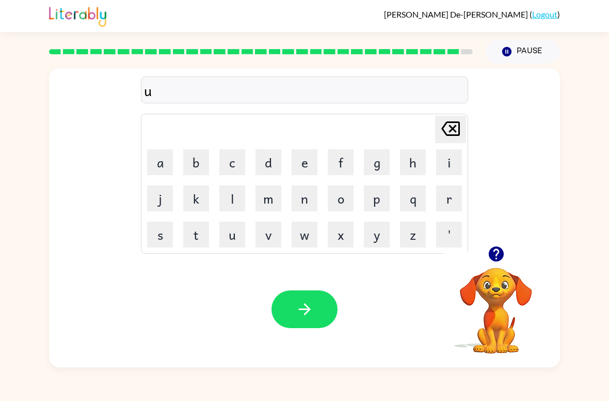
click at [305, 202] on button "n" at bounding box center [305, 198] width 26 height 26
click at [160, 161] on button "a" at bounding box center [160, 162] width 26 height 26
click at [339, 168] on button "f" at bounding box center [341, 162] width 26 height 26
click at [451, 199] on button "r" at bounding box center [449, 198] width 26 height 26
click at [160, 167] on button "a" at bounding box center [160, 162] width 26 height 26
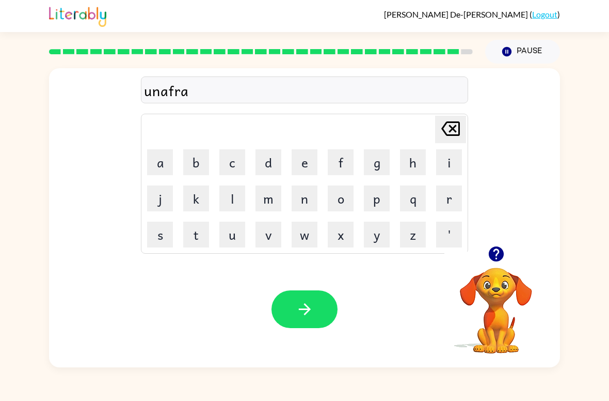
click at [448, 163] on button "i" at bounding box center [449, 162] width 26 height 26
click at [273, 163] on button "d" at bounding box center [269, 162] width 26 height 26
click at [315, 309] on button "button" at bounding box center [305, 309] width 66 height 38
